Goal: Task Accomplishment & Management: Complete application form

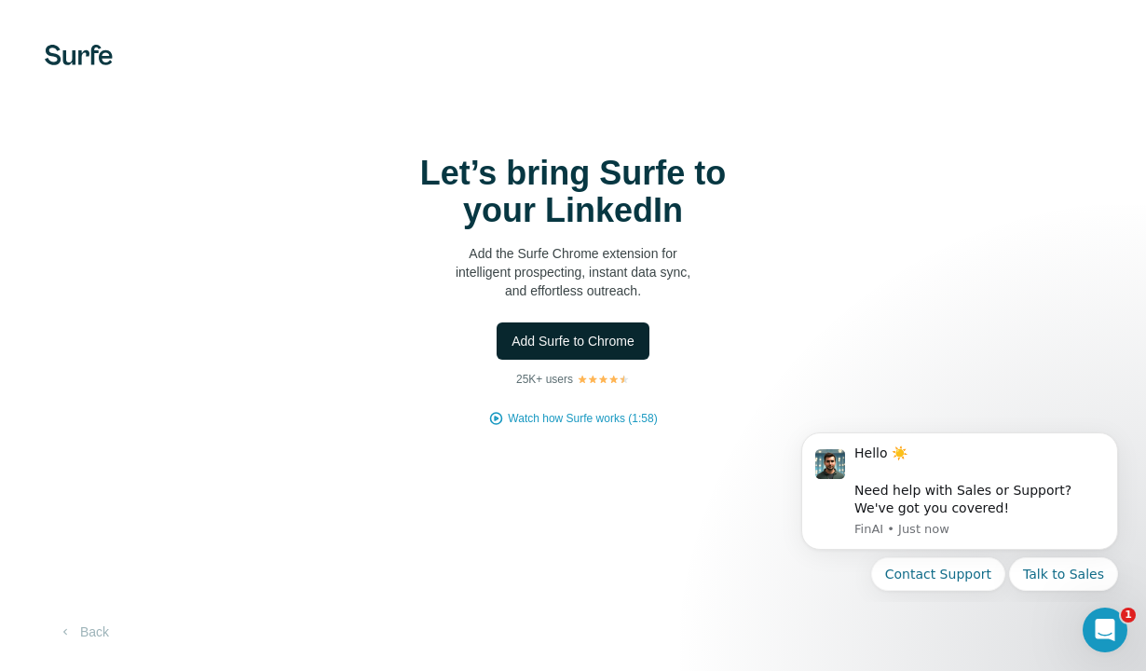
click at [586, 339] on span "Add Surfe to Chrome" at bounding box center [572, 341] width 123 height 19
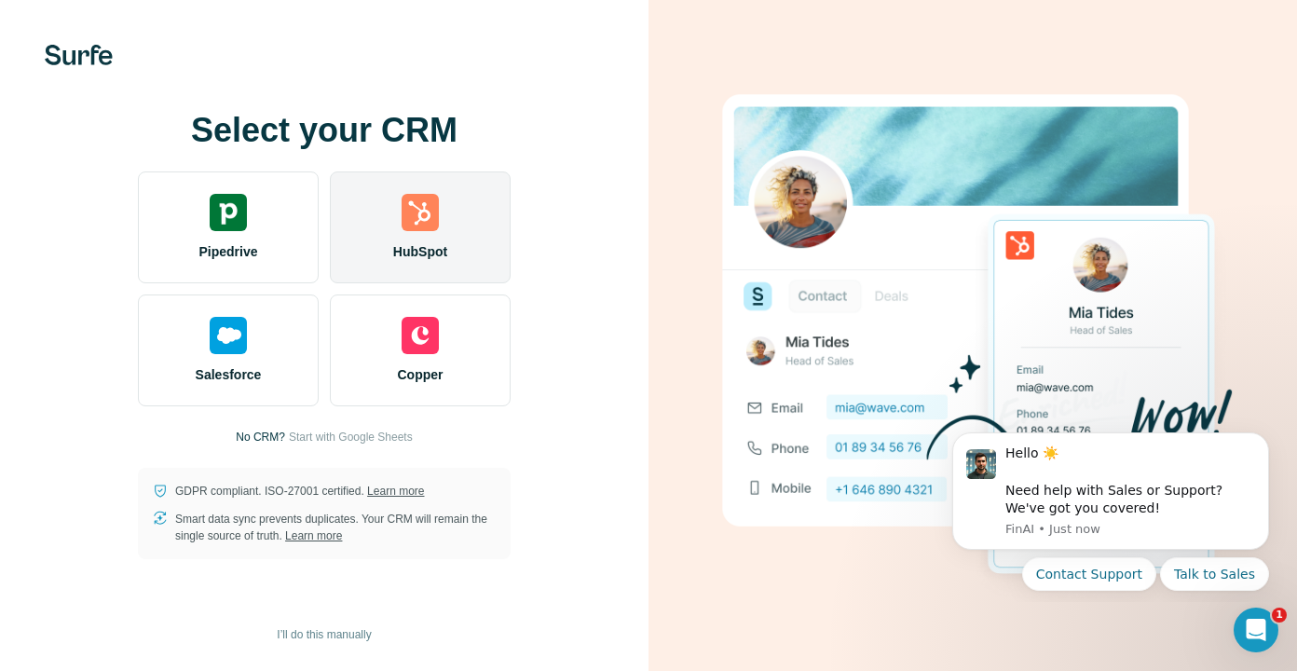
click at [374, 243] on div "HubSpot" at bounding box center [420, 227] width 181 height 112
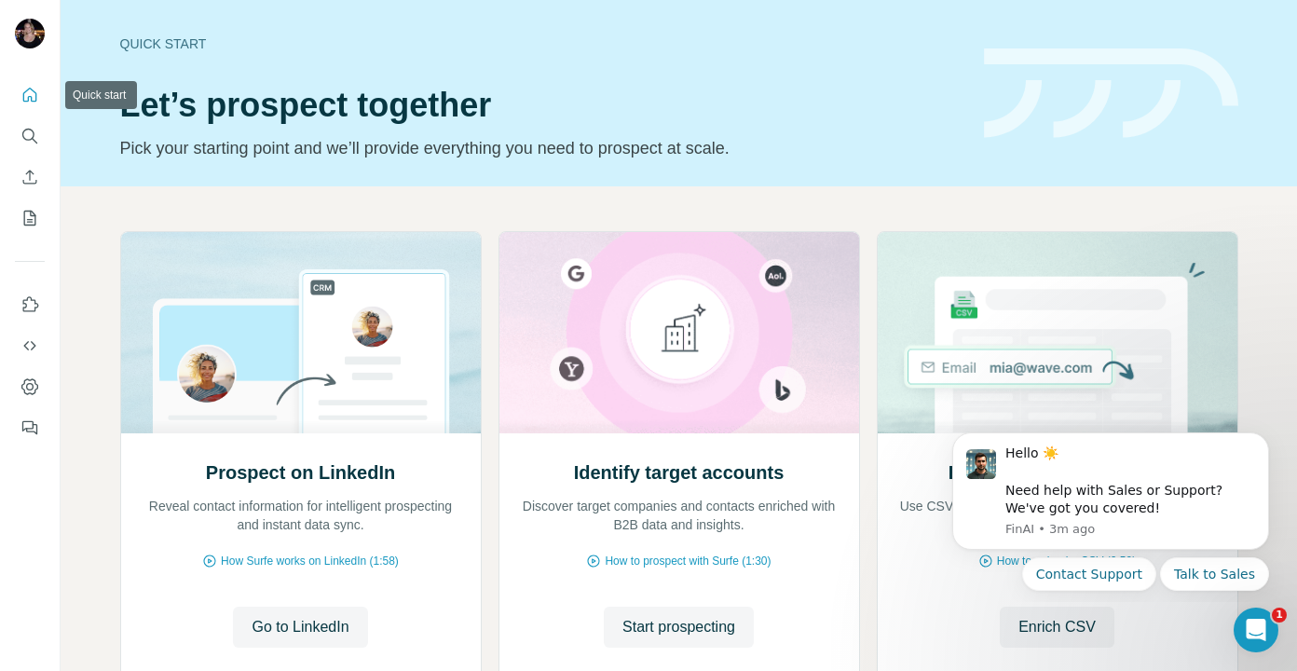
click at [34, 98] on icon "Quick start" at bounding box center [29, 95] width 19 height 19
